Goal: Information Seeking & Learning: Learn about a topic

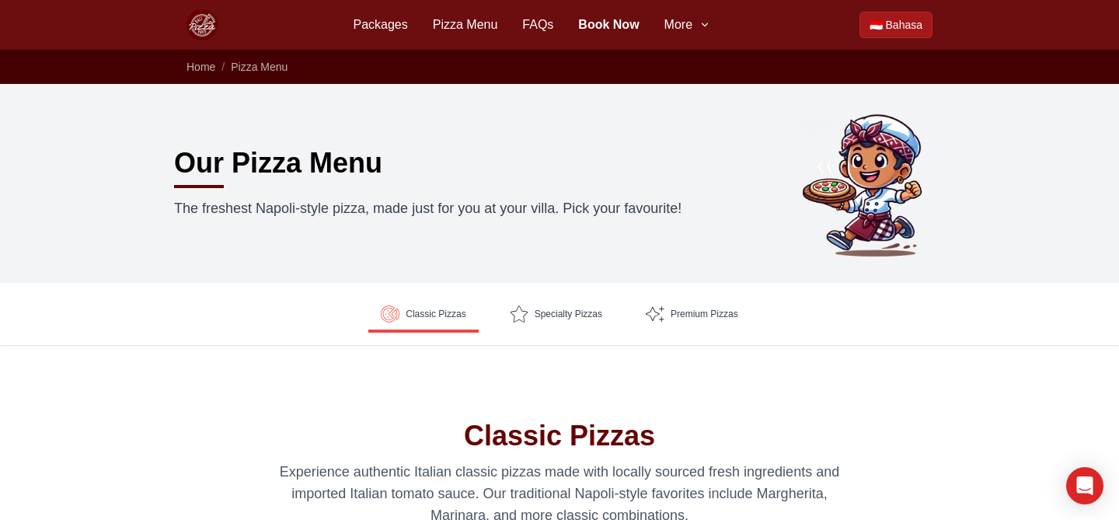
scroll to position [742, 0]
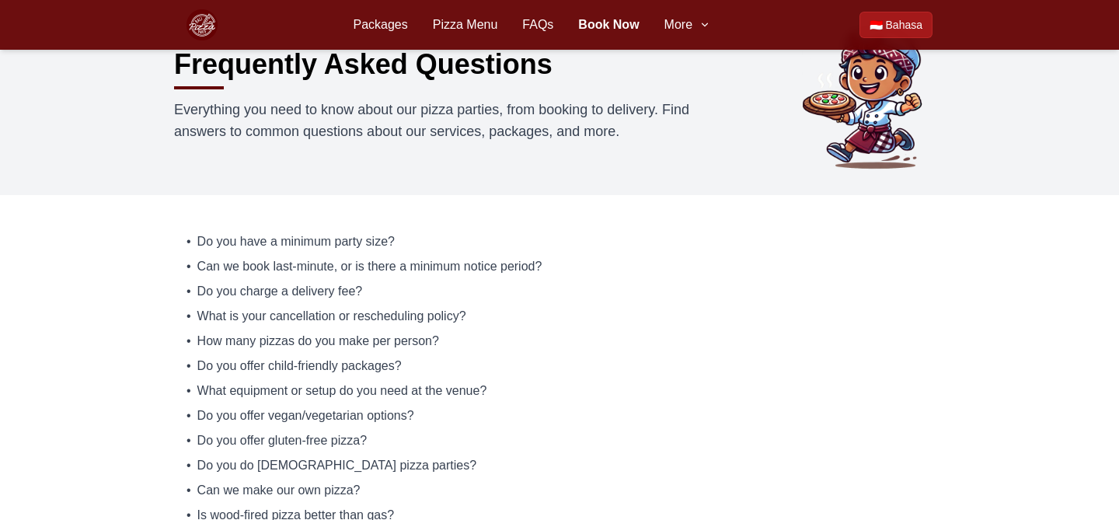
scroll to position [141, 0]
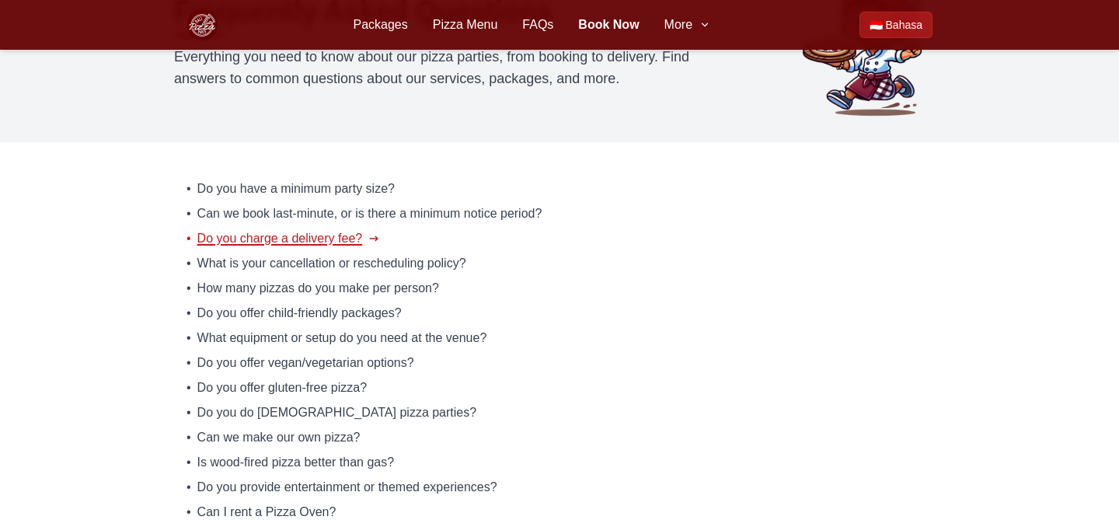
click at [325, 237] on span "Do you charge a delivery fee?" at bounding box center [279, 238] width 165 height 19
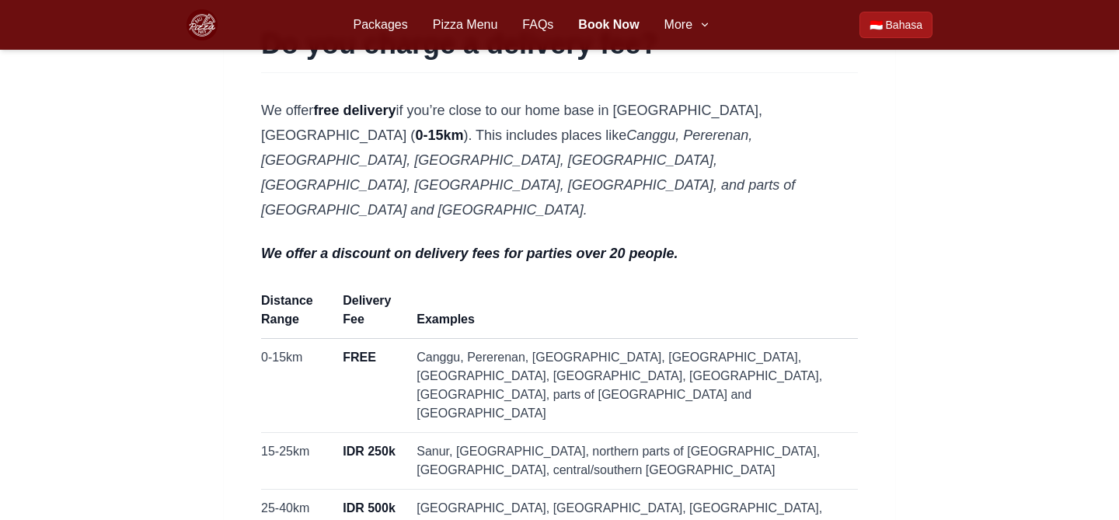
scroll to position [143, 0]
click at [454, 25] on link "Pizza Menu" at bounding box center [465, 25] width 65 height 19
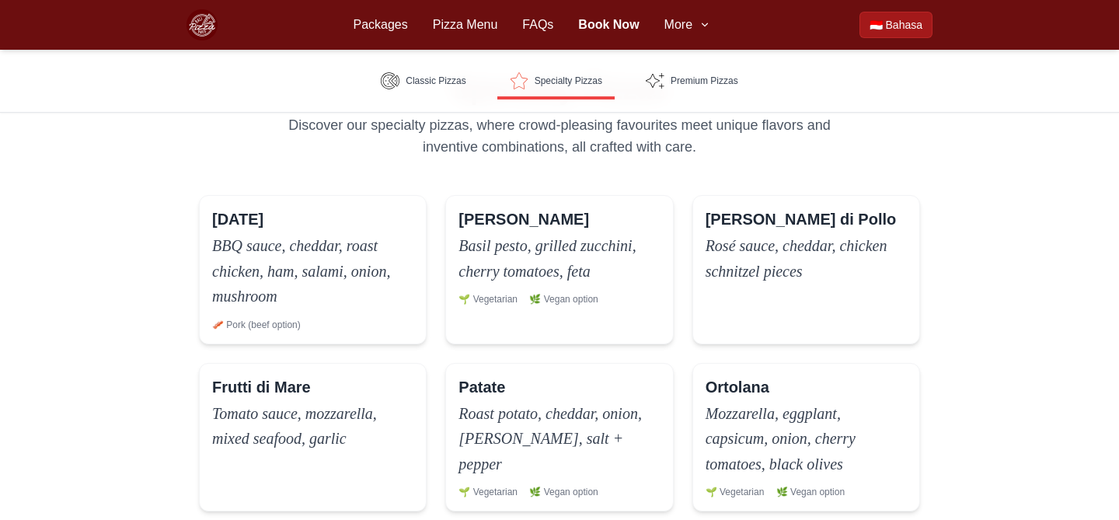
scroll to position [935, 0]
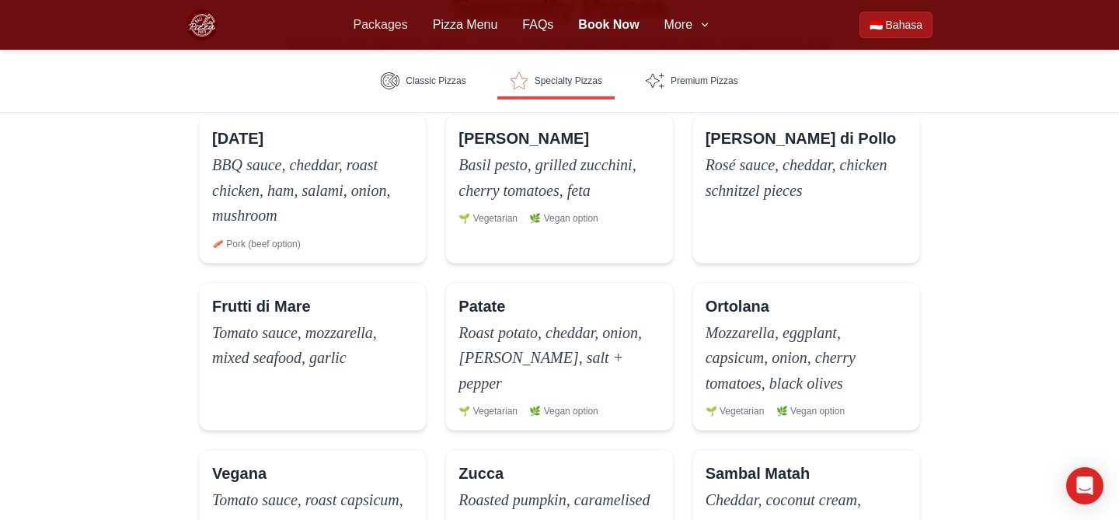
click at [375, 26] on link "Packages" at bounding box center [380, 25] width 54 height 19
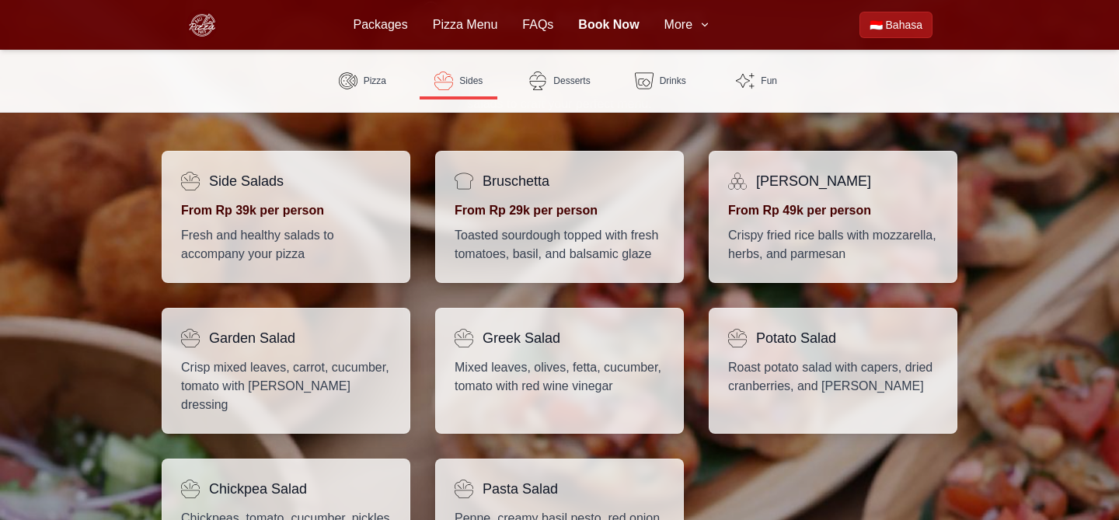
scroll to position [1140, 0]
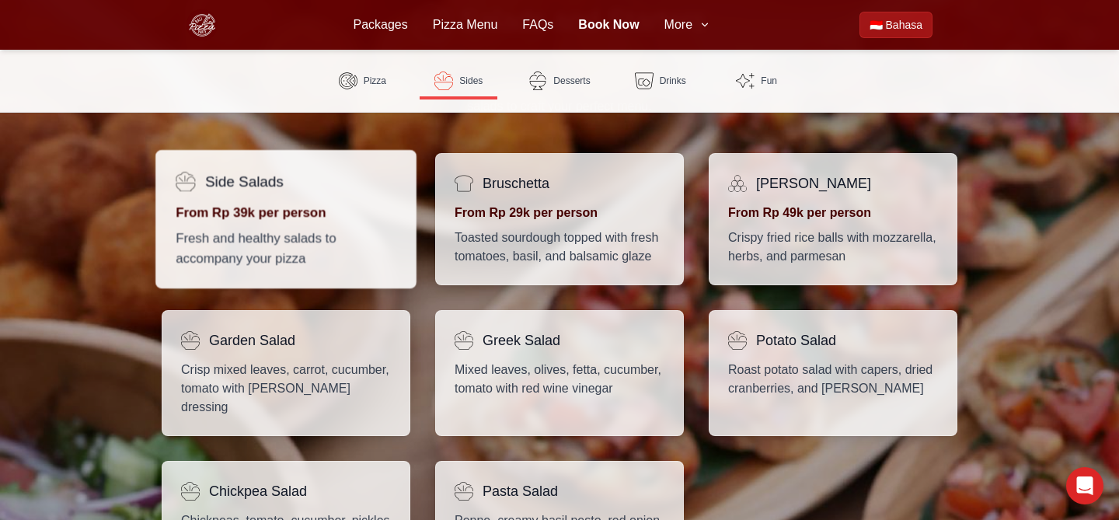
click at [367, 199] on div "Side Salads From Rp 39k per person Fresh and healthy salads to accompany your p…" at bounding box center [285, 219] width 261 height 139
click at [289, 217] on p "From Rp 39k per person" at bounding box center [286, 212] width 221 height 19
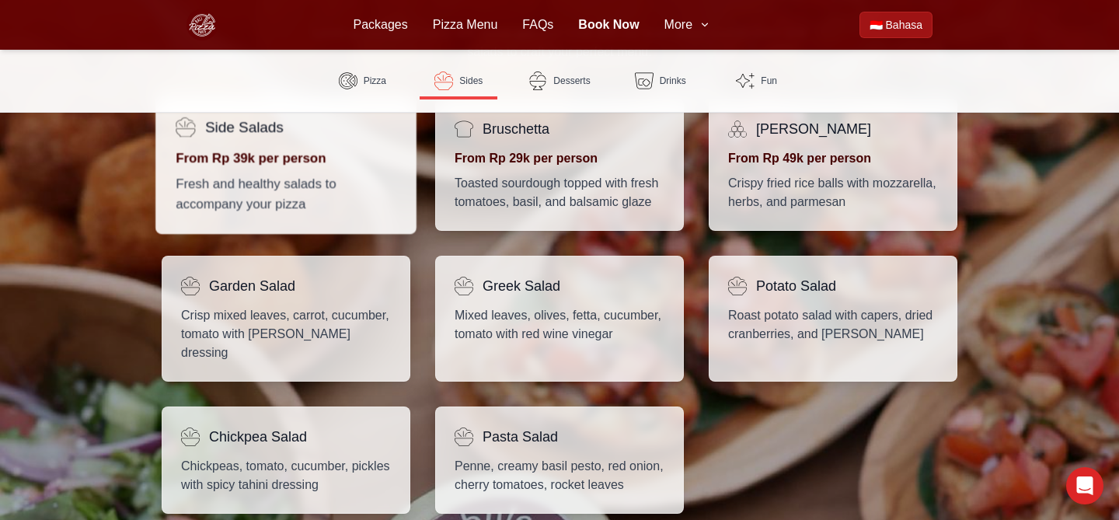
scroll to position [1188, 0]
